Goal: Task Accomplishment & Management: Use online tool/utility

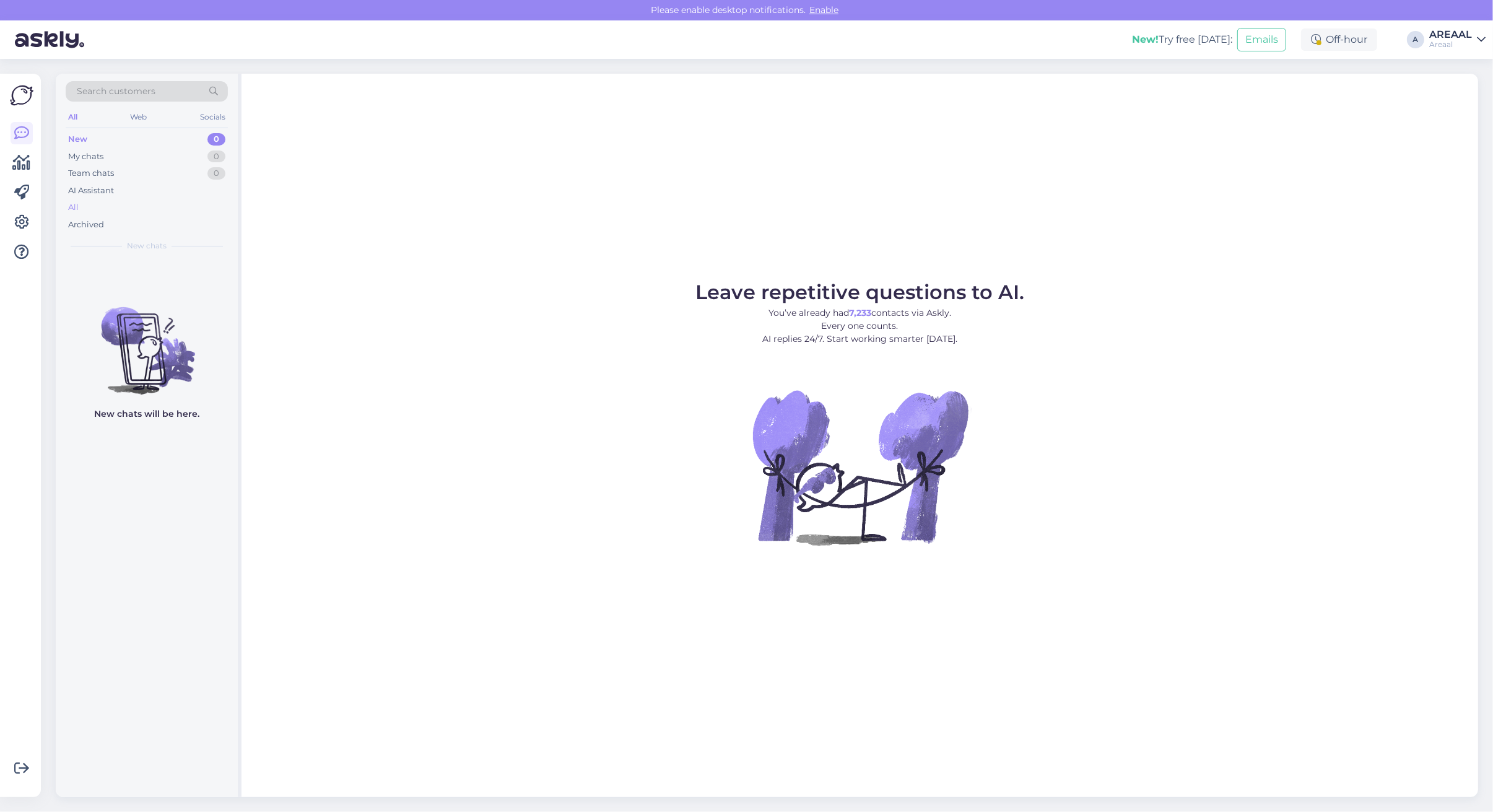
click at [95, 200] on div "All" at bounding box center [147, 207] width 163 height 17
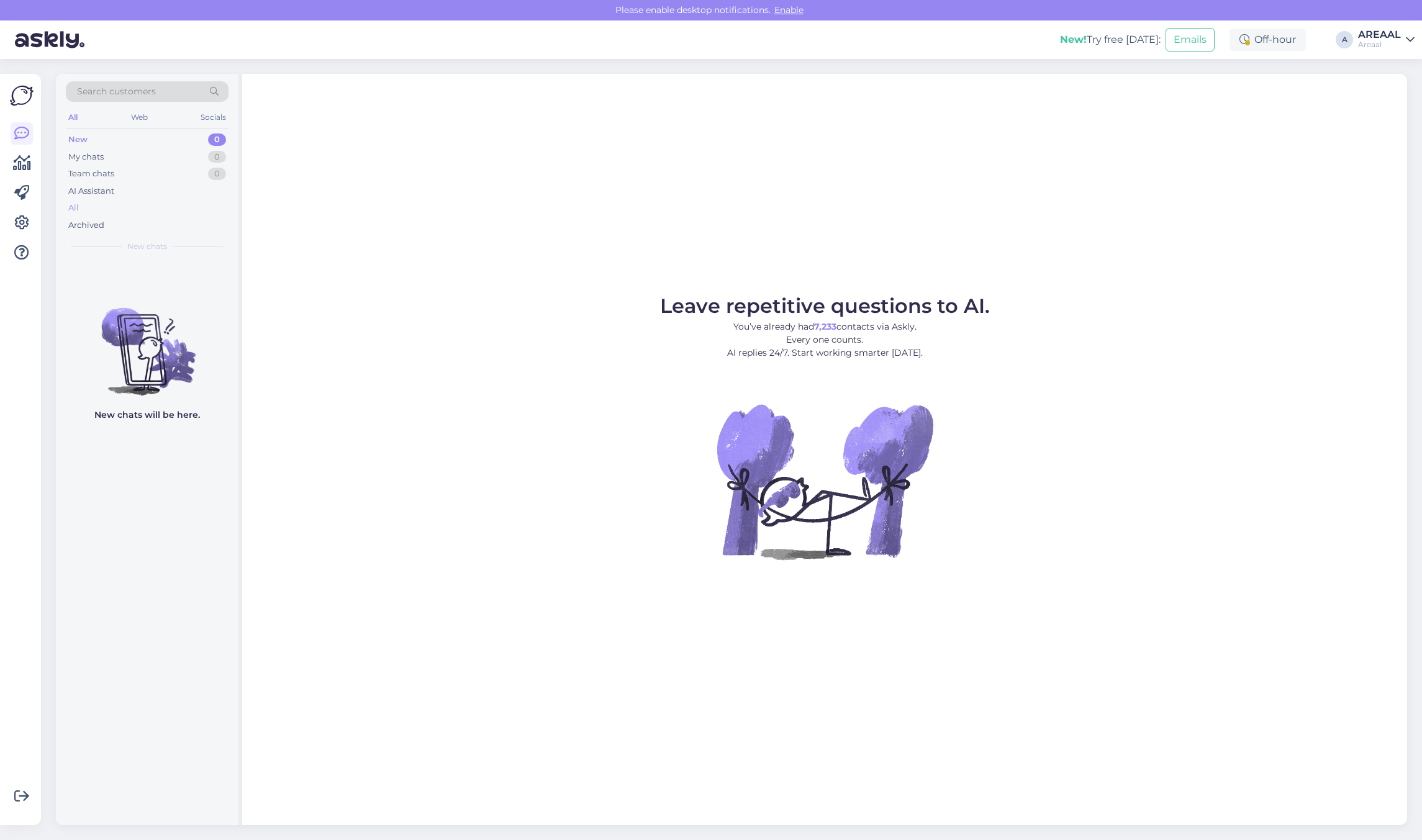
click at [100, 207] on div "All" at bounding box center [147, 208] width 163 height 17
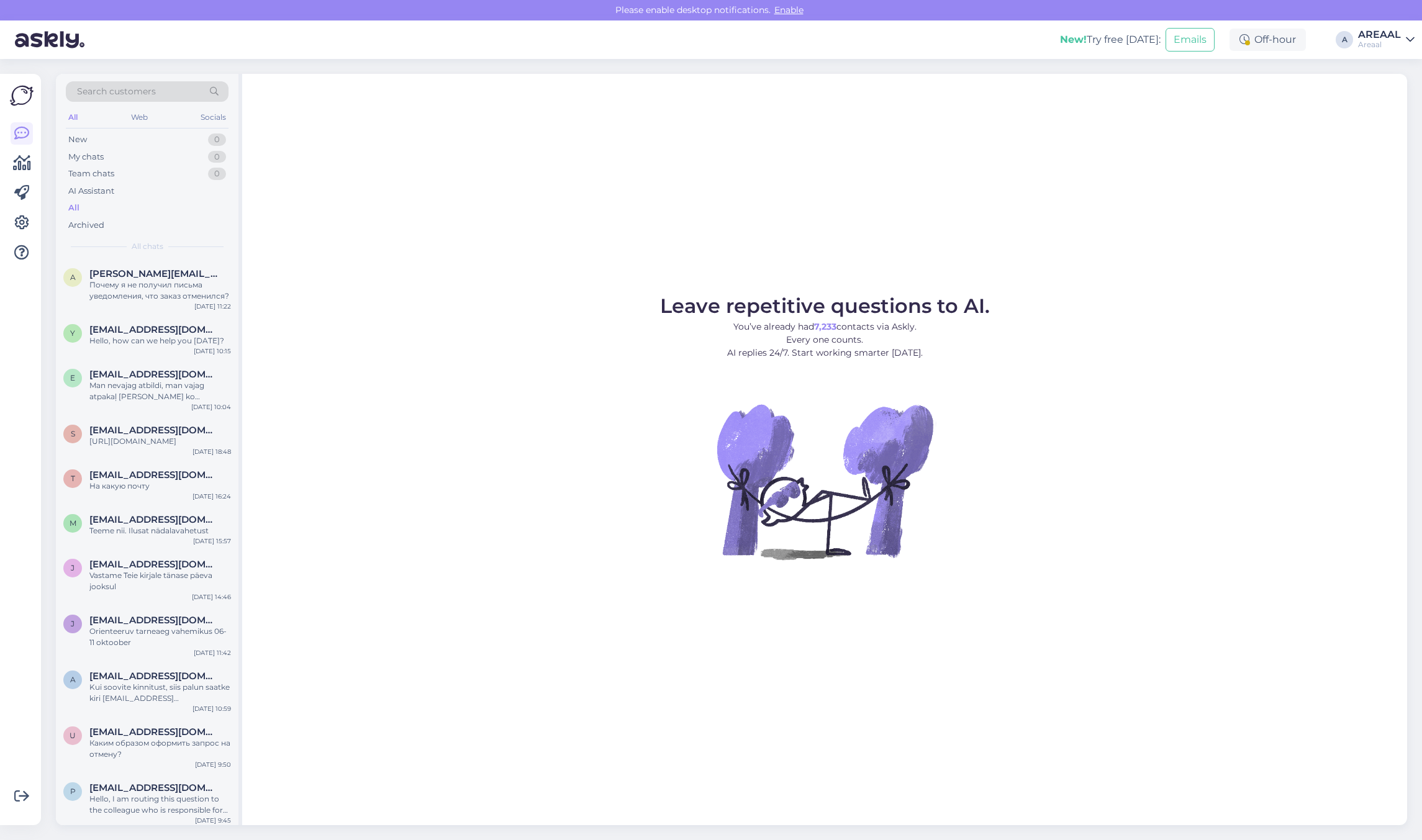
click at [569, 208] on div "Leave repetitive questions to AI. You’ve already had 7,233 contacts via Askly. …" at bounding box center [824, 449] width 1165 height 752
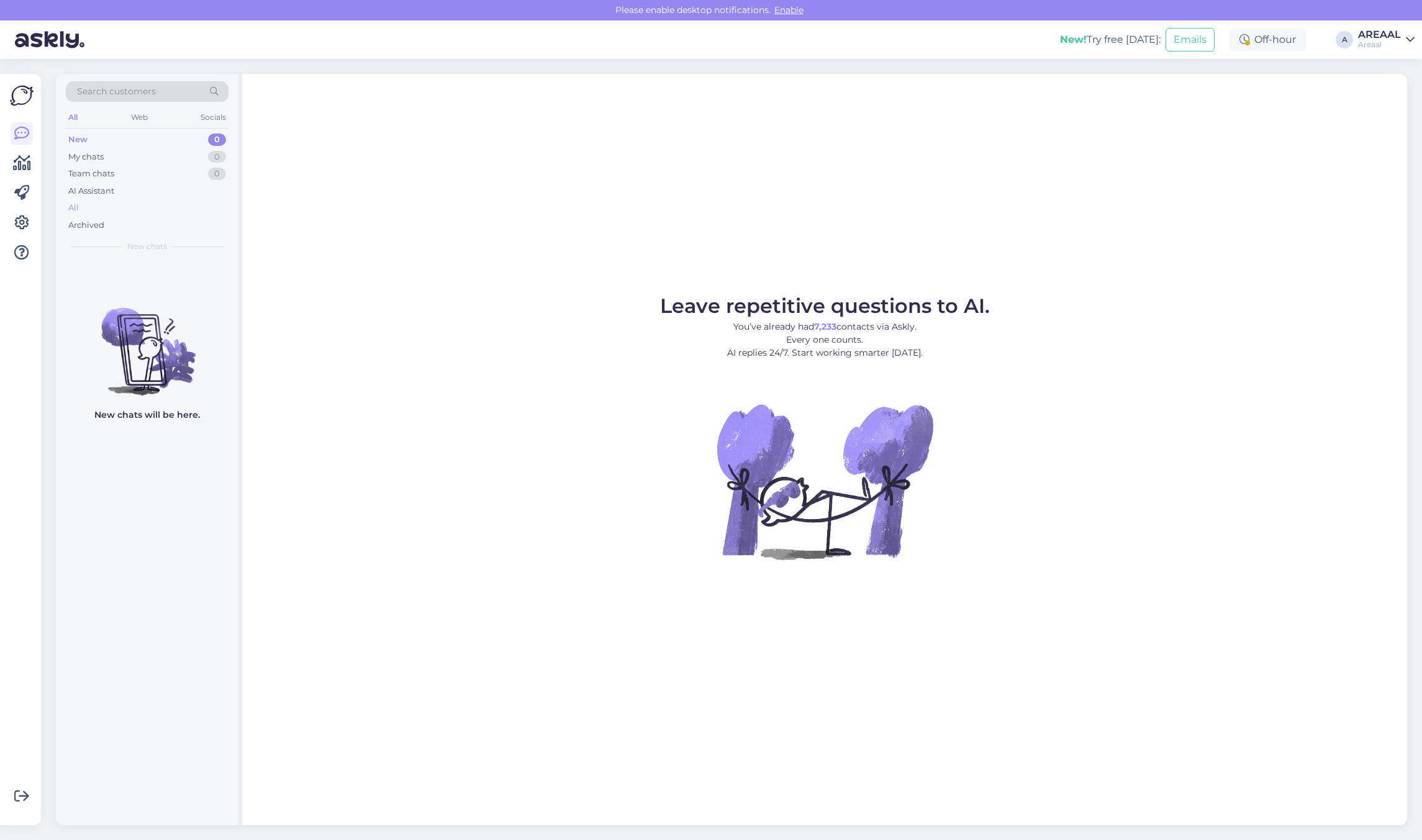
click at [154, 209] on div "All" at bounding box center [147, 208] width 163 height 17
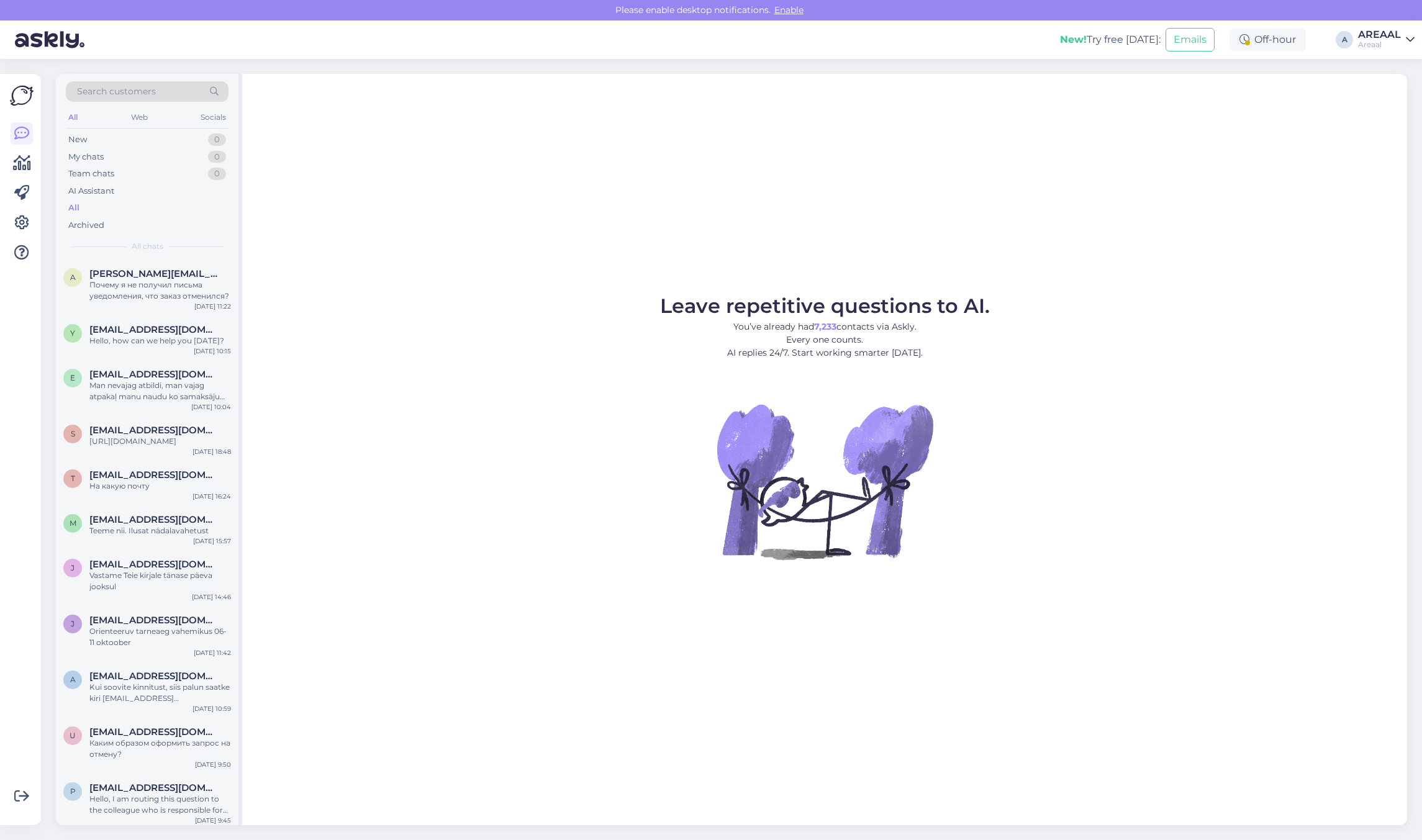
click at [441, 274] on div "Leave repetitive questions to AI. You’ve already had 7,233 contacts via Askly. …" at bounding box center [824, 449] width 1165 height 752
